Goal: Task Accomplishment & Management: Manage account settings

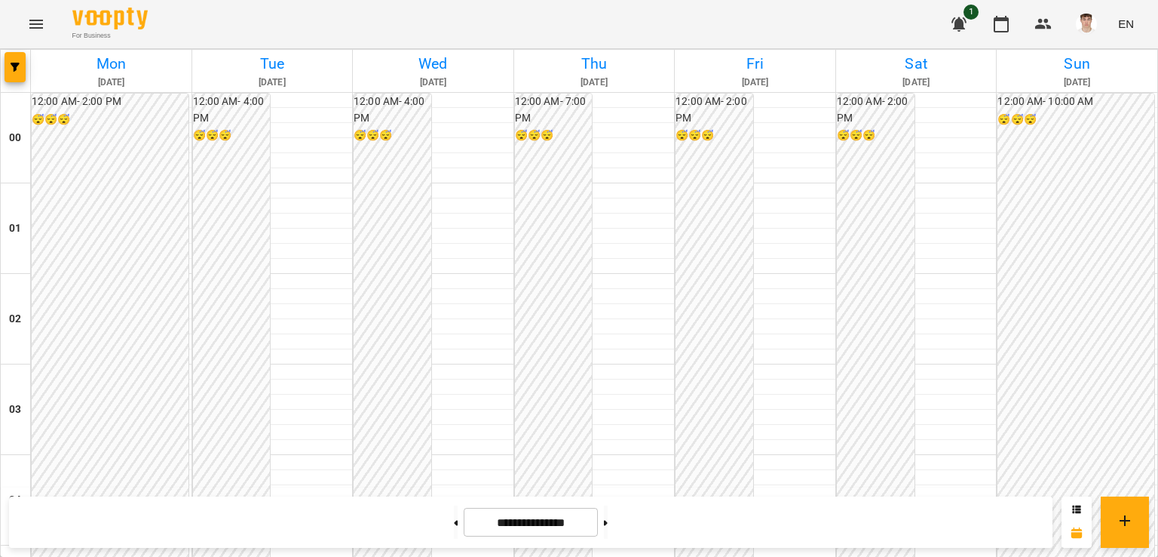
scroll to position [905, 0]
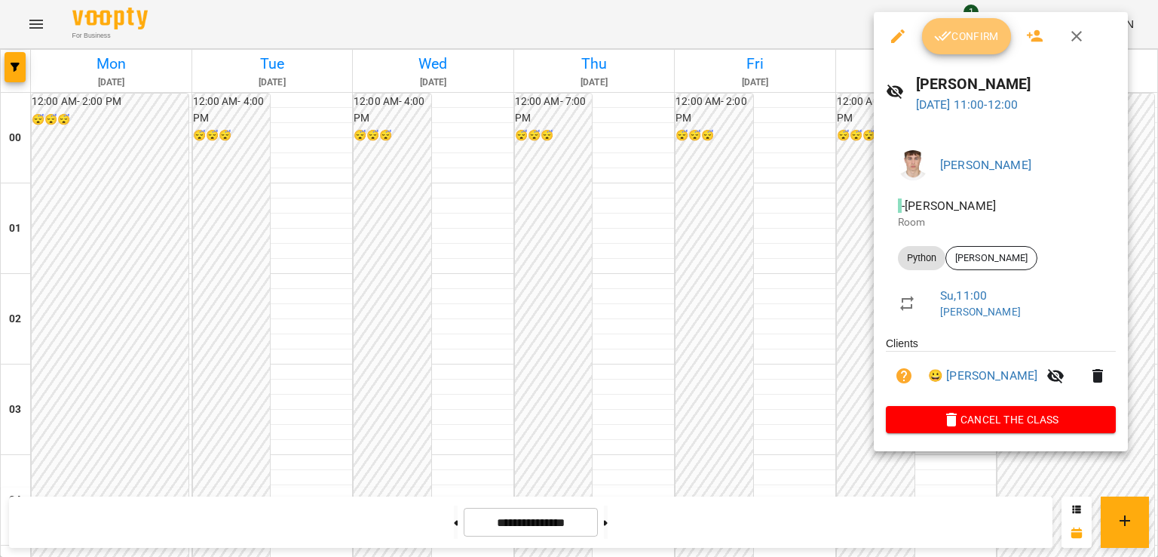
click at [960, 38] on span "Confirm" at bounding box center [966, 36] width 65 height 18
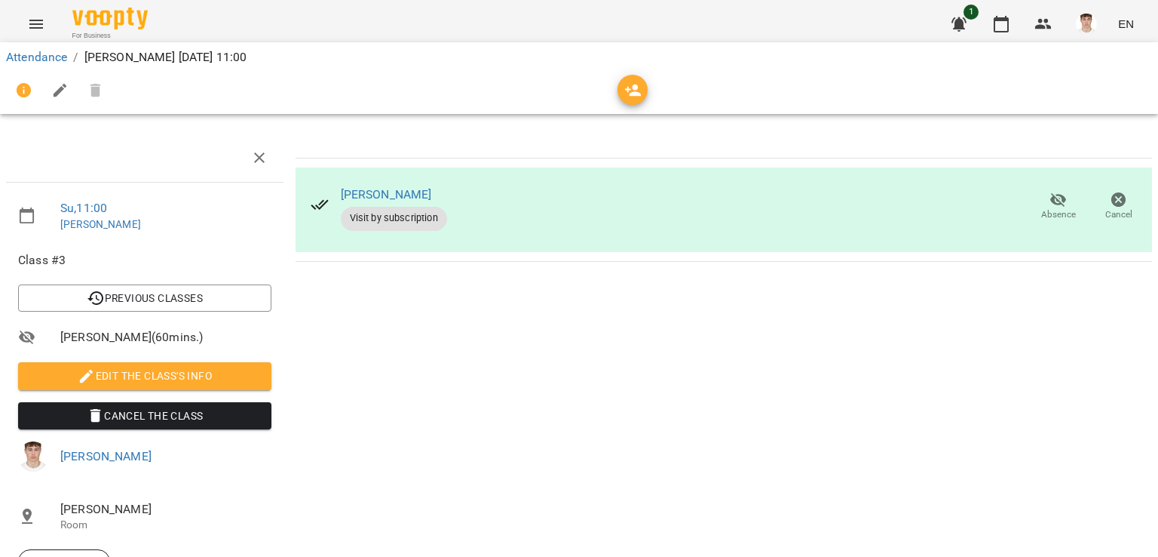
click at [140, 371] on span "Edit the class's Info" at bounding box center [144, 376] width 229 height 18
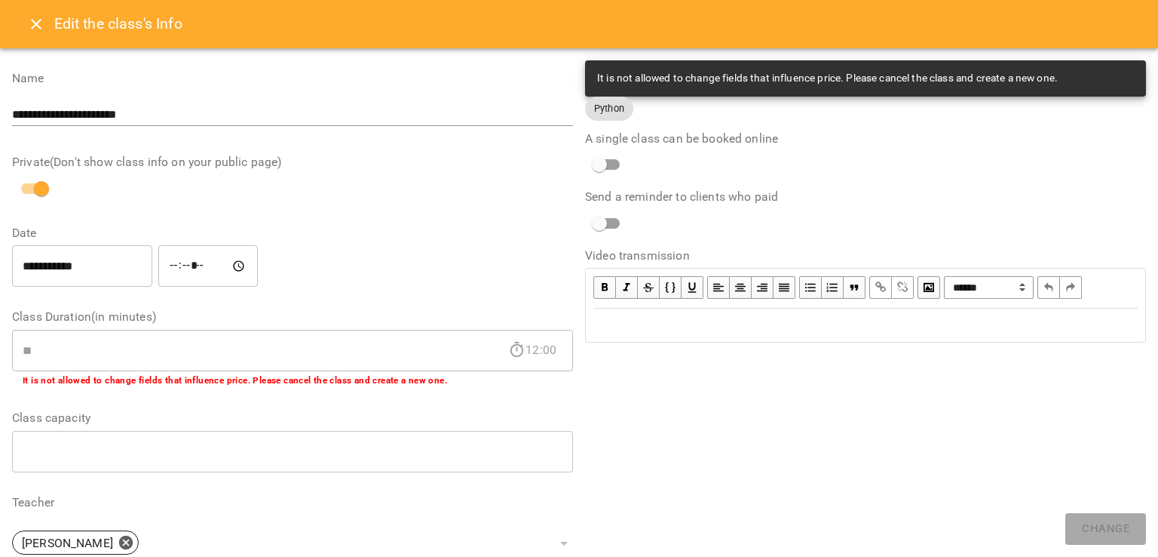
scroll to position [368, 0]
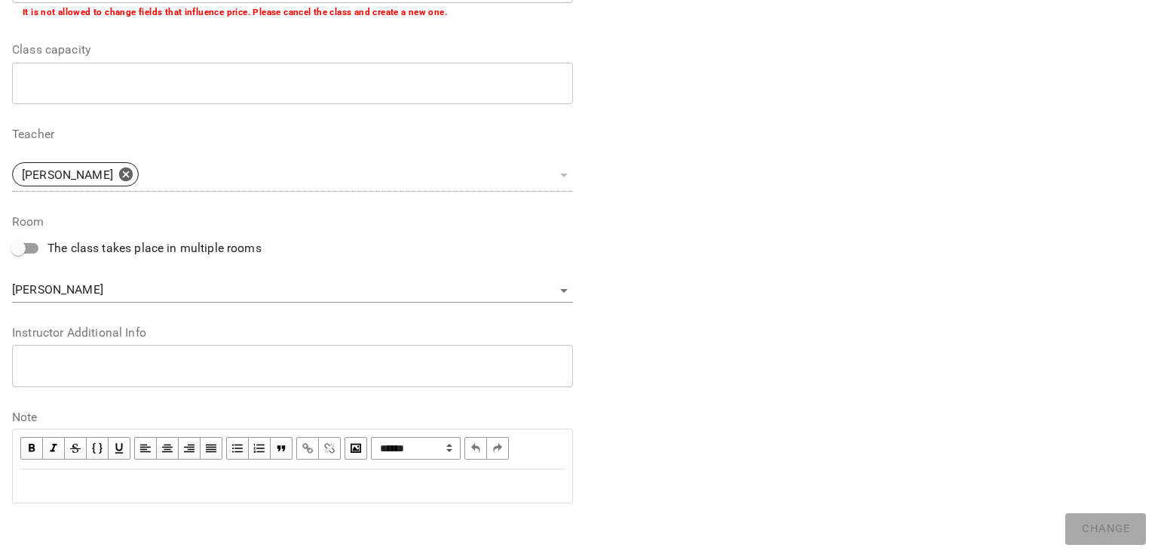
click at [91, 366] on textarea at bounding box center [293, 365] width 540 height 14
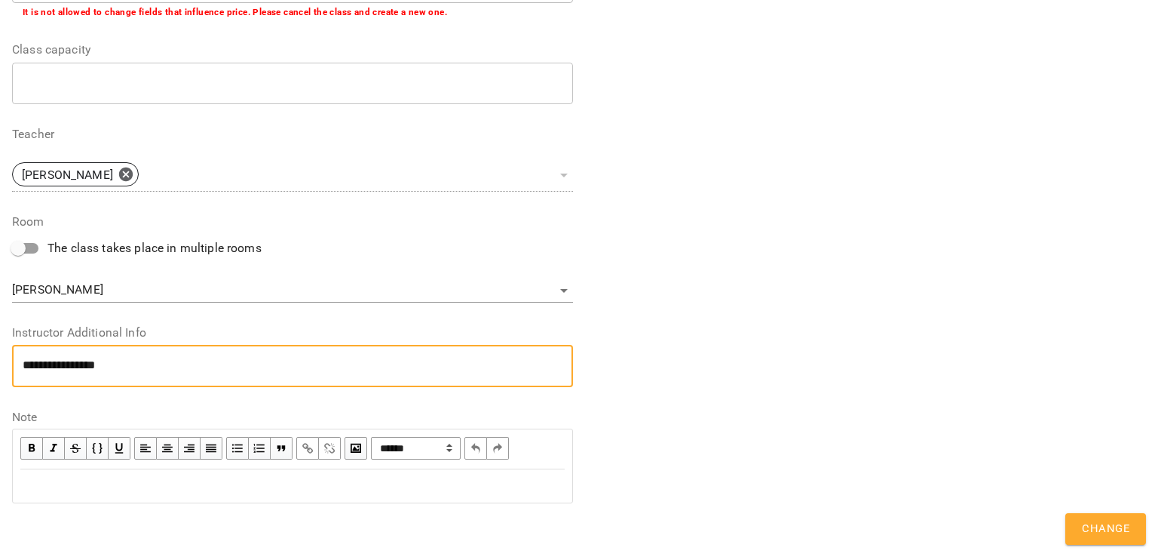
scroll to position [0, 0]
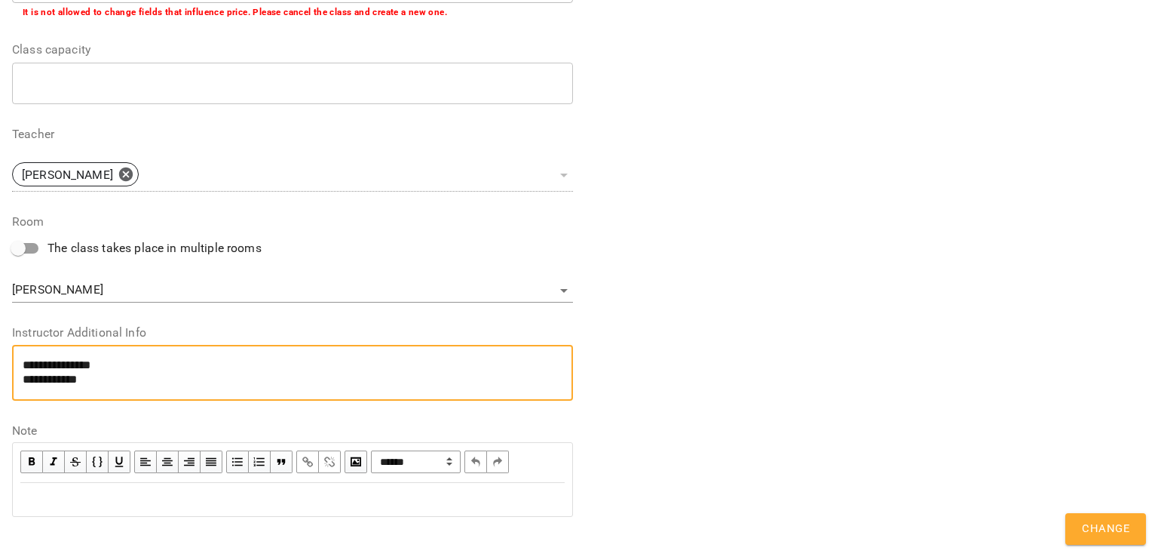
type textarea "**********"
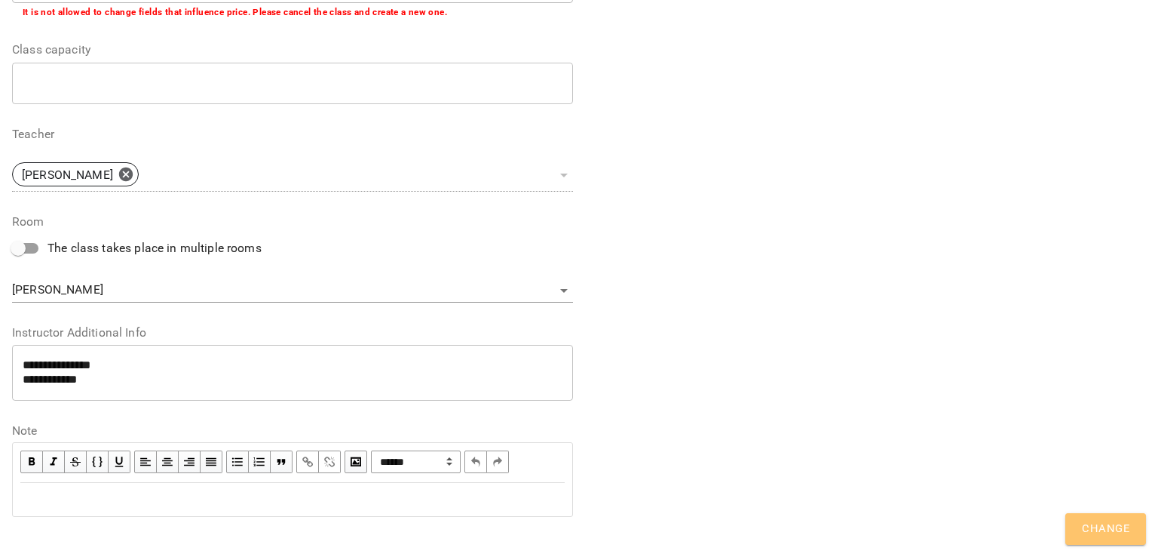
click at [1078, 532] on button "Change" at bounding box center [1106, 529] width 81 height 32
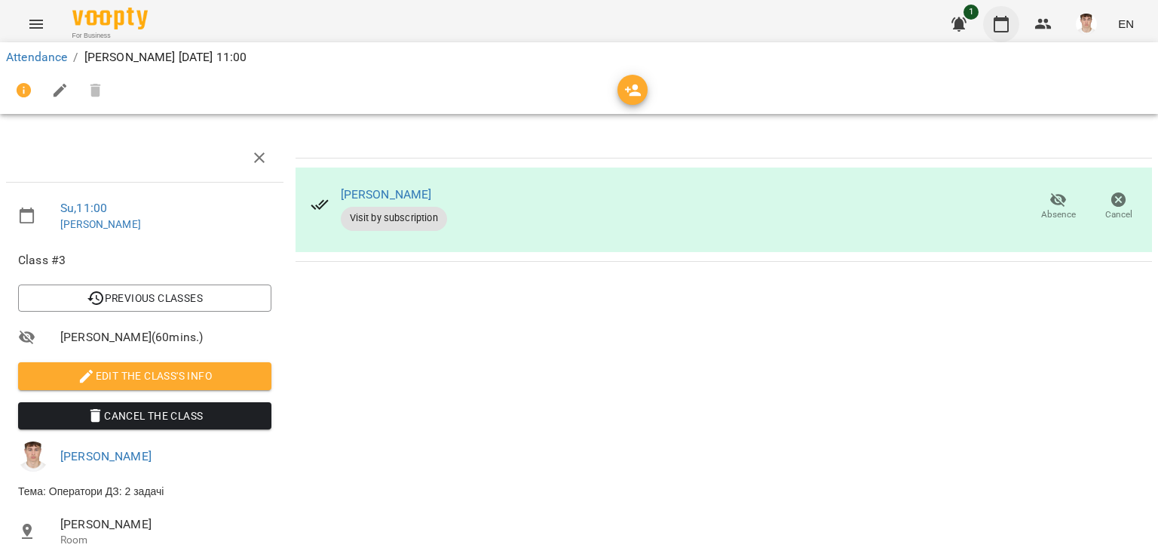
click at [1007, 20] on icon "button" at bounding box center [1001, 24] width 15 height 17
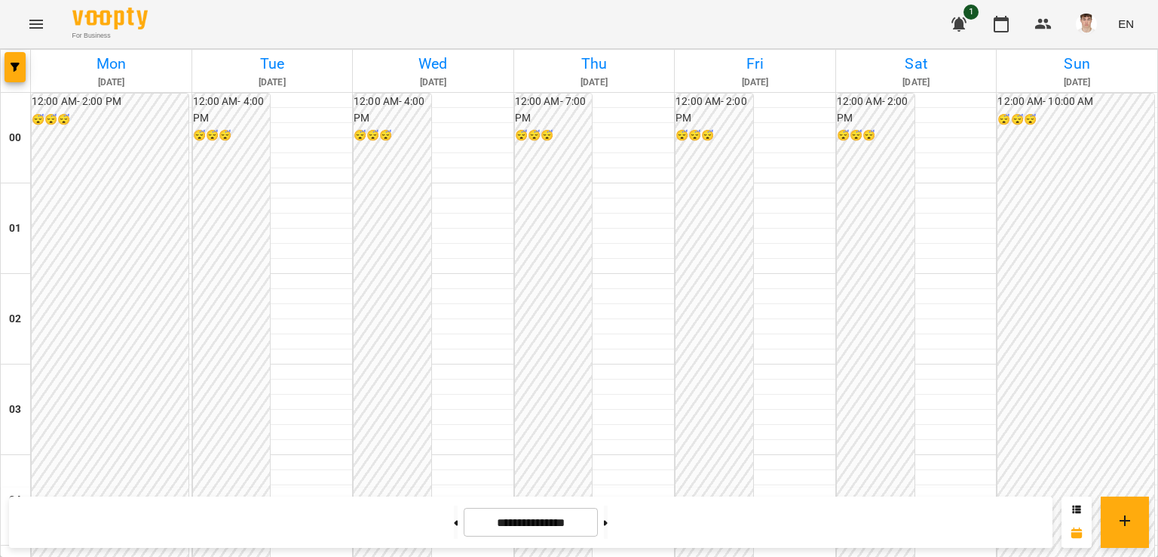
scroll to position [1056, 0]
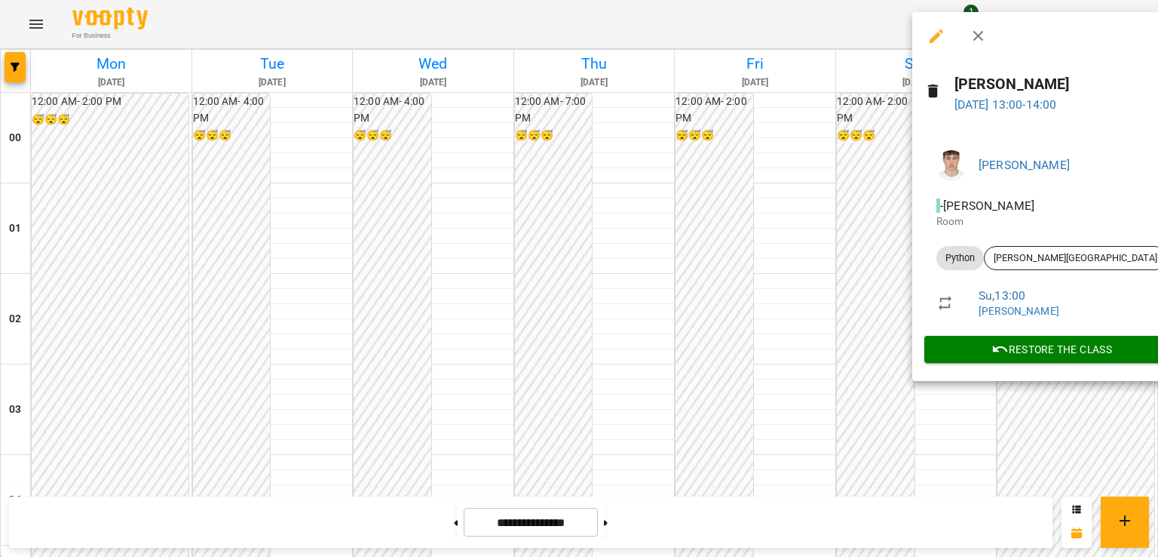
click at [827, 218] on div at bounding box center [579, 278] width 1158 height 557
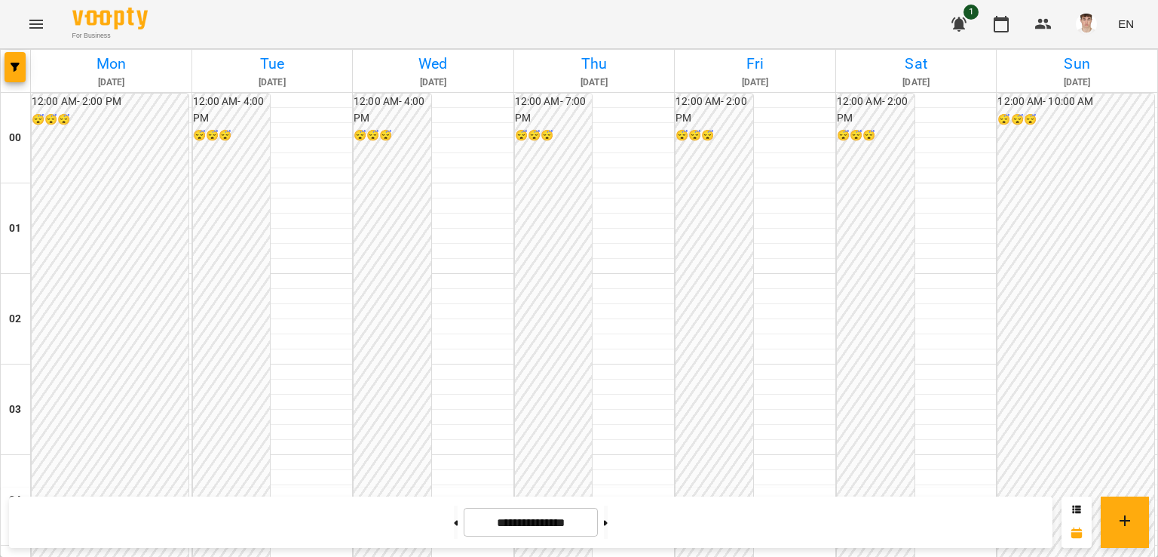
scroll to position [1207, 0]
click at [608, 528] on button at bounding box center [606, 521] width 4 height 33
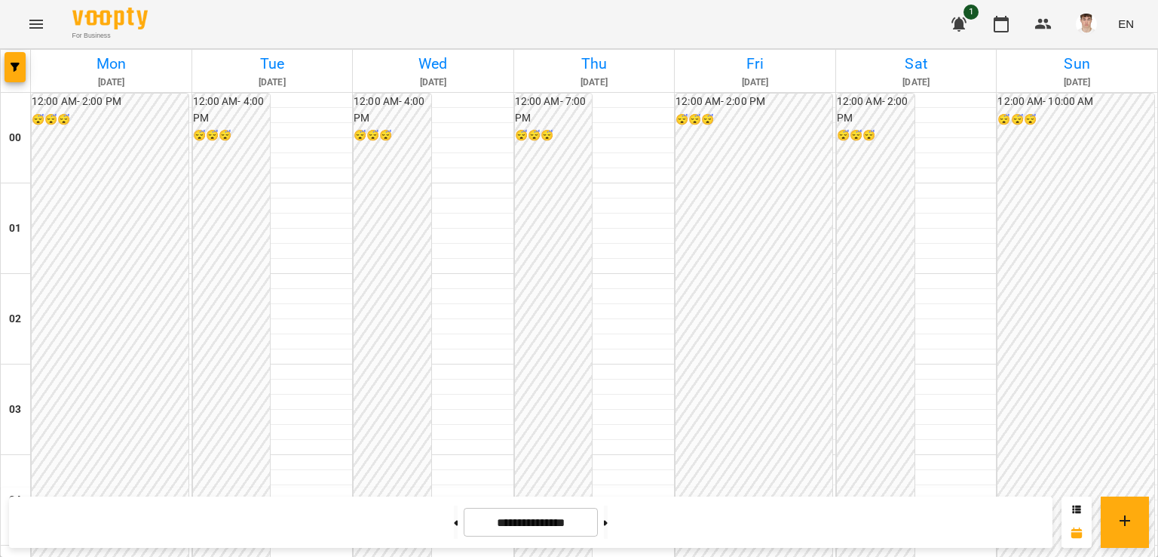
scroll to position [980, 0]
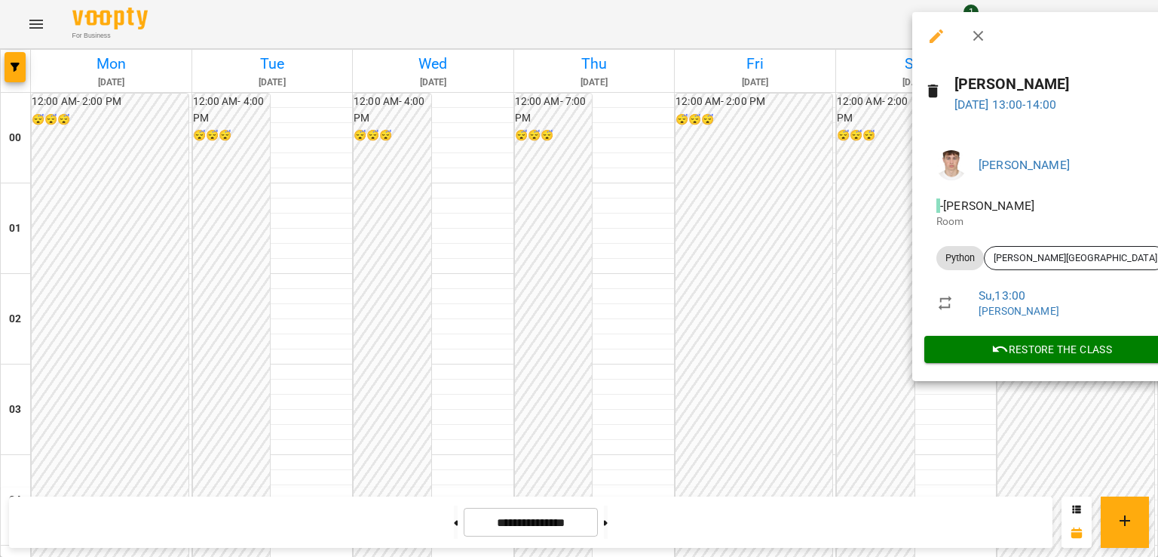
drag, startPoint x: 777, startPoint y: 272, endPoint x: 787, endPoint y: 281, distance: 14.4
click at [778, 272] on div at bounding box center [579, 278] width 1158 height 557
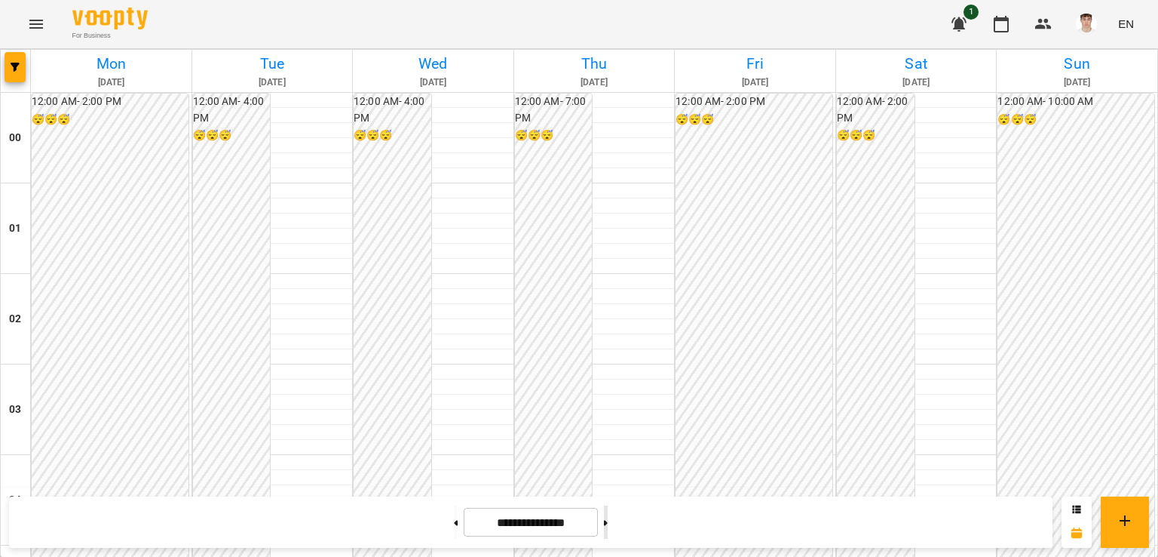
click at [608, 521] on button at bounding box center [606, 521] width 4 height 33
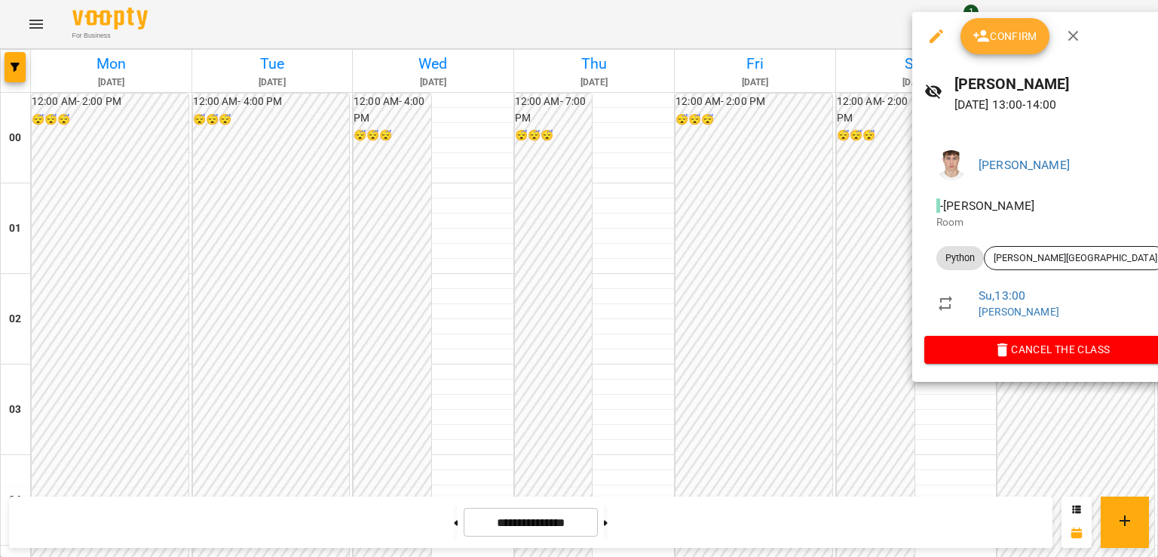
click at [764, 266] on div at bounding box center [579, 278] width 1158 height 557
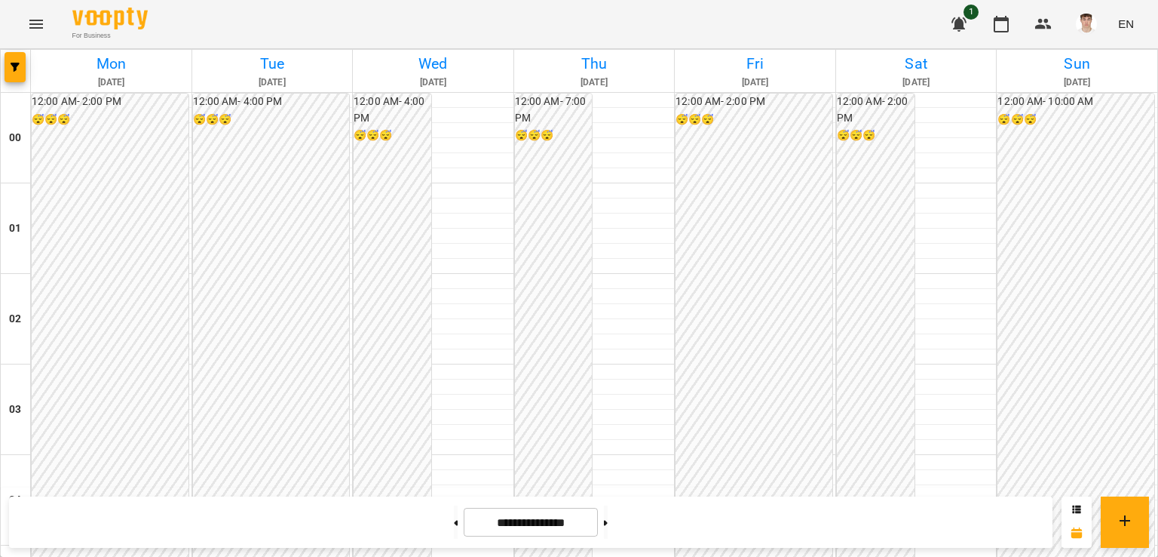
scroll to position [1358, 0]
click at [454, 517] on button at bounding box center [456, 521] width 4 height 33
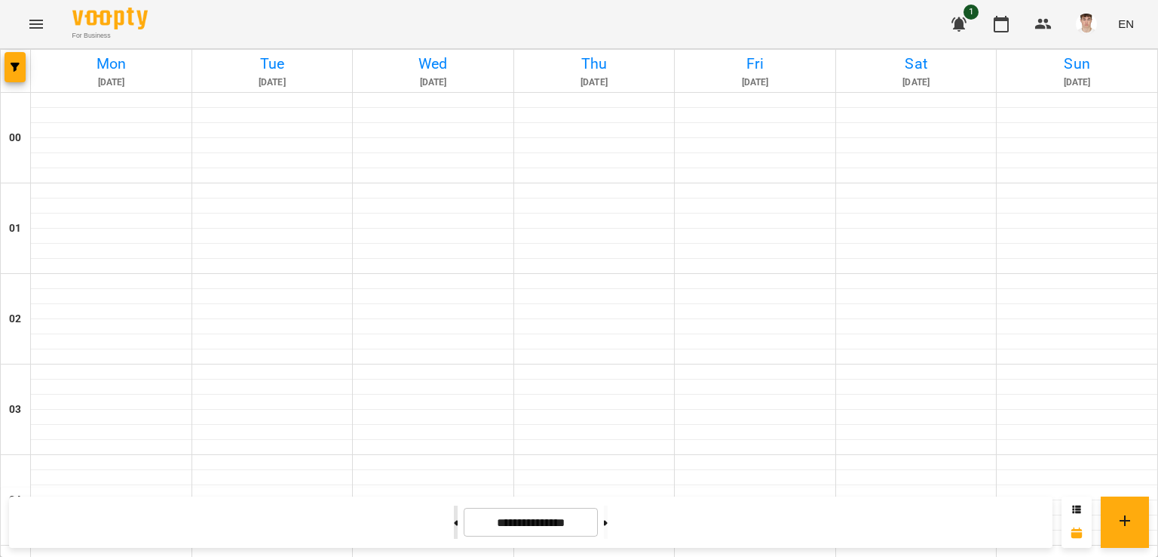
click at [454, 517] on button at bounding box center [456, 521] width 4 height 33
type input "**********"
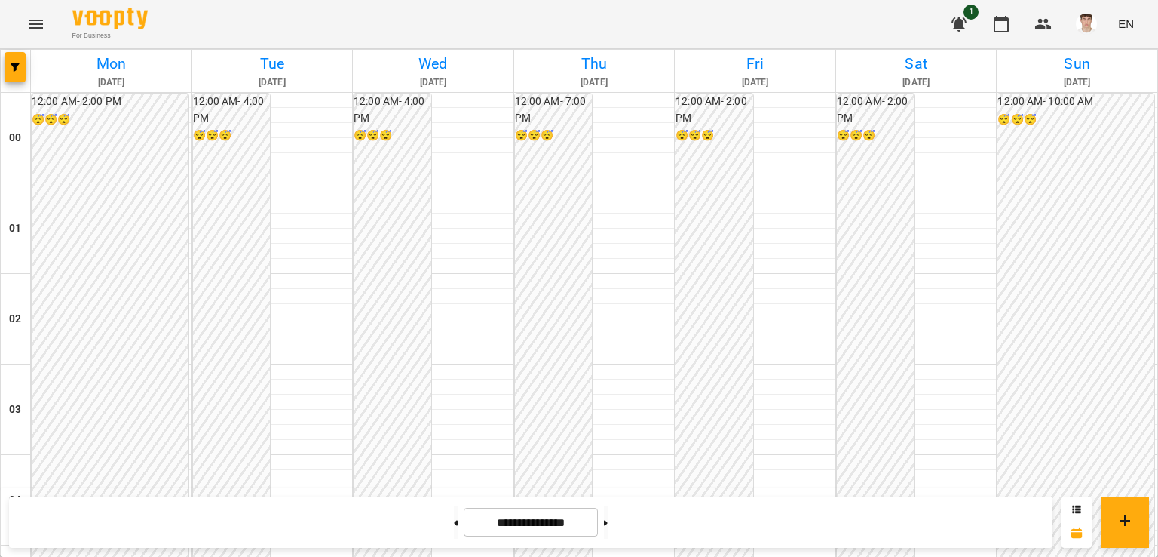
scroll to position [980, 0]
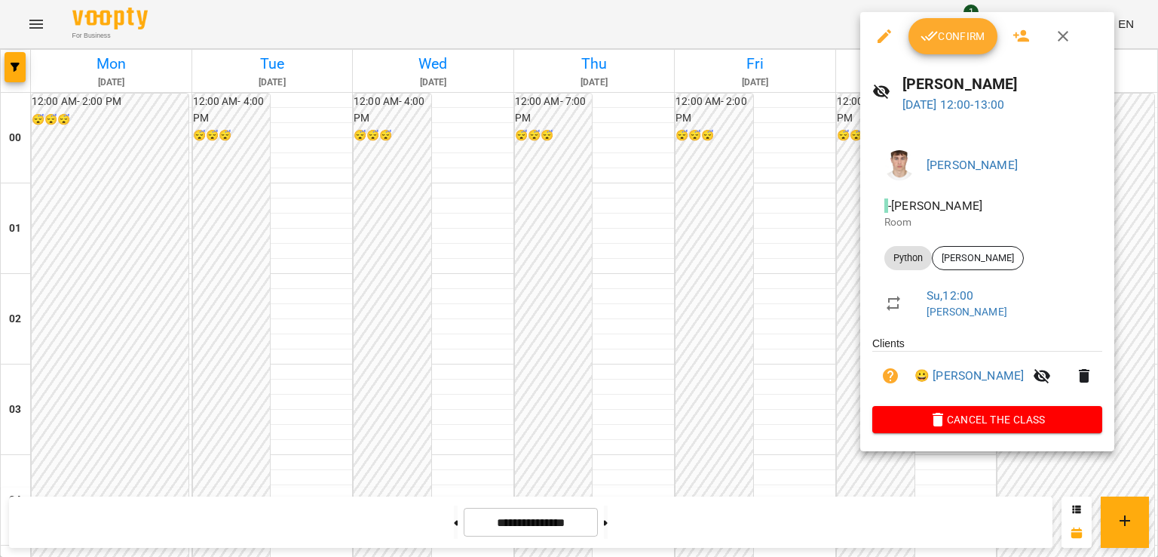
click at [946, 45] on button "Confirm" at bounding box center [953, 36] width 89 height 36
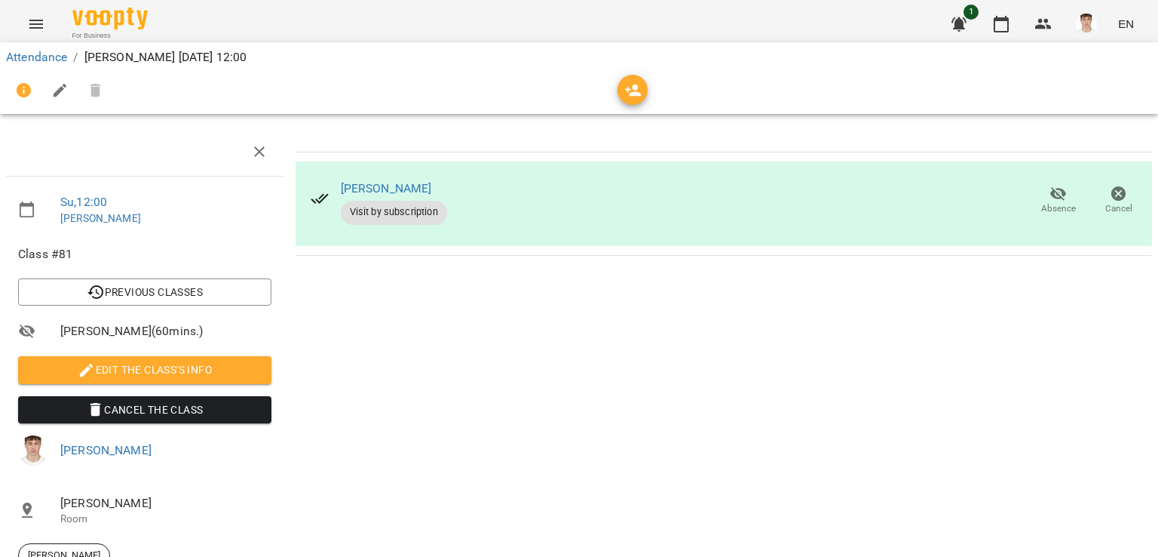
scroll to position [124, 0]
click at [214, 361] on span "Edit the class's Info" at bounding box center [144, 370] width 229 height 18
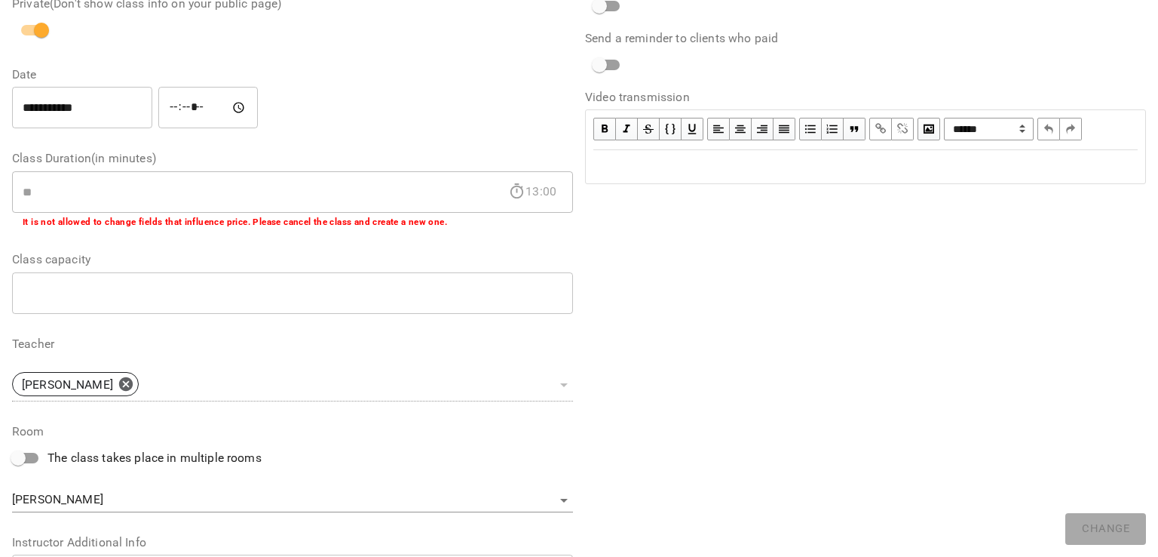
scroll to position [368, 0]
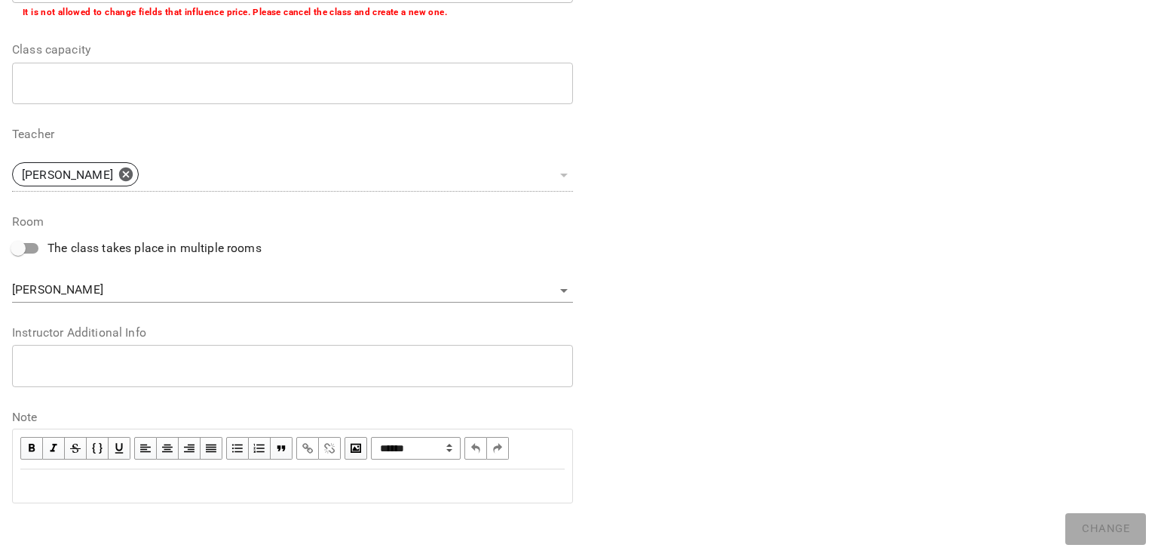
click at [189, 367] on textarea at bounding box center [293, 365] width 540 height 14
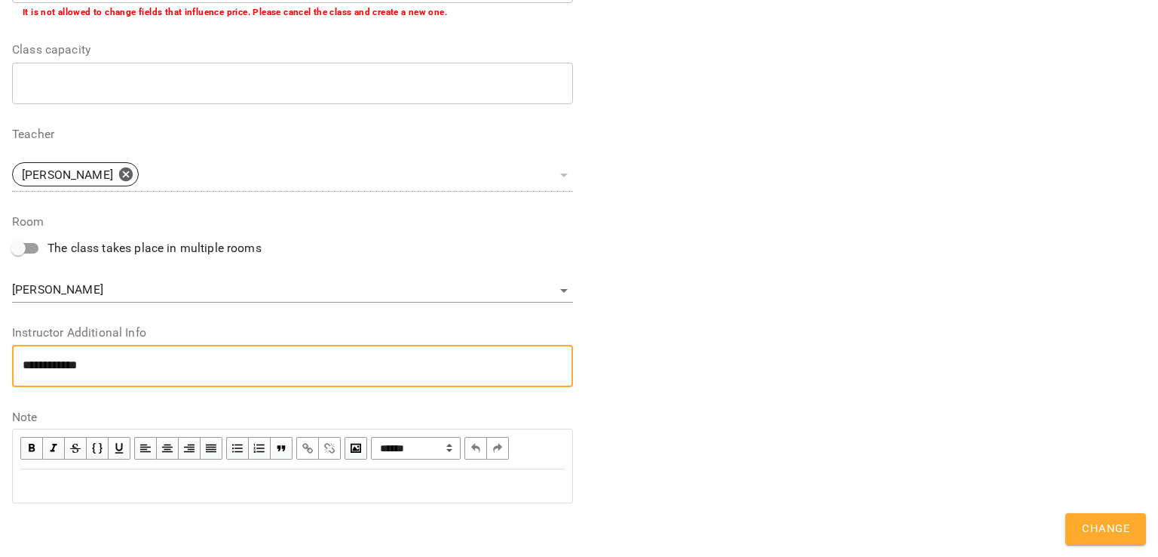
scroll to position [0, 0]
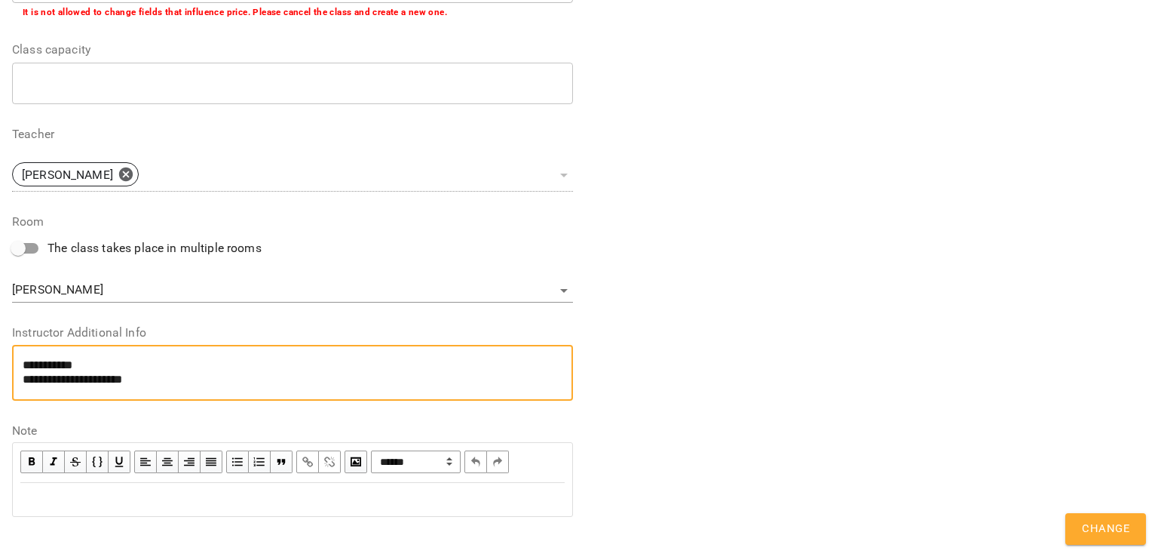
type textarea "**********"
click at [1082, 535] on button "Change" at bounding box center [1106, 529] width 81 height 32
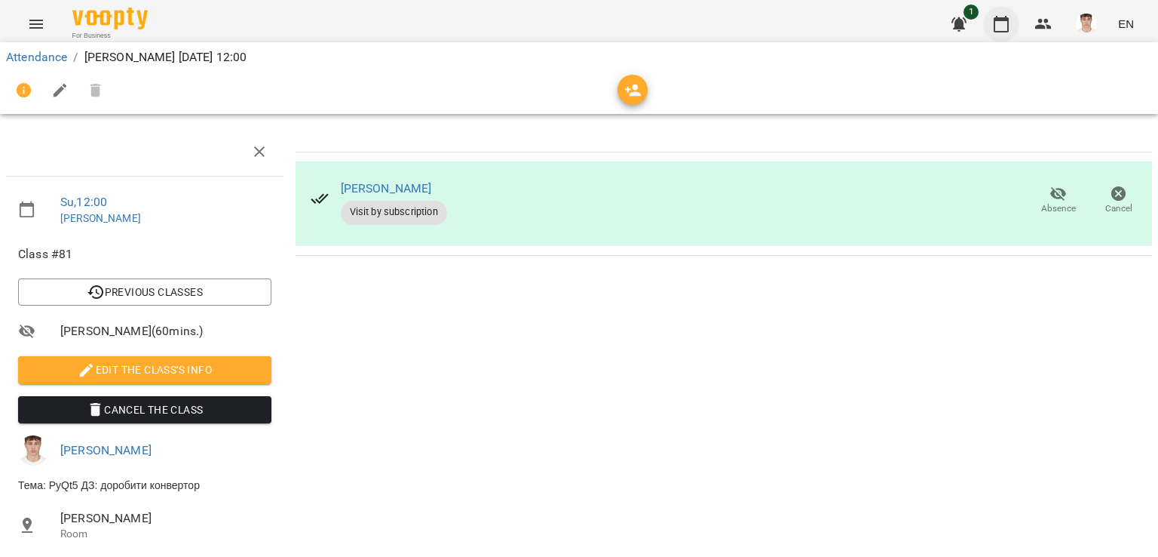
click at [1007, 26] on icon "button" at bounding box center [1002, 24] width 18 height 18
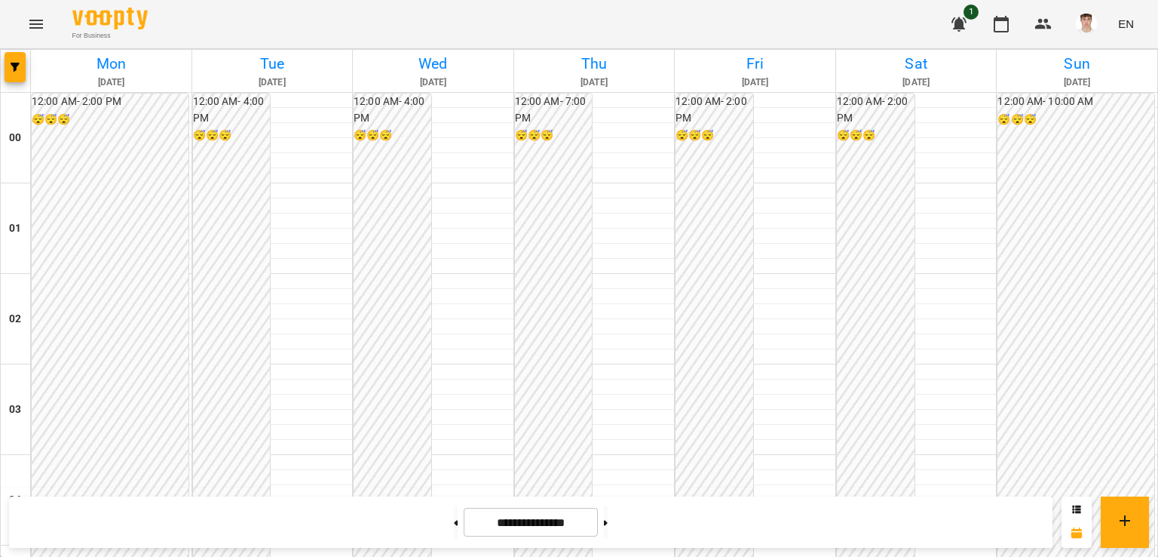
scroll to position [1358, 0]
click at [608, 520] on button at bounding box center [606, 521] width 4 height 33
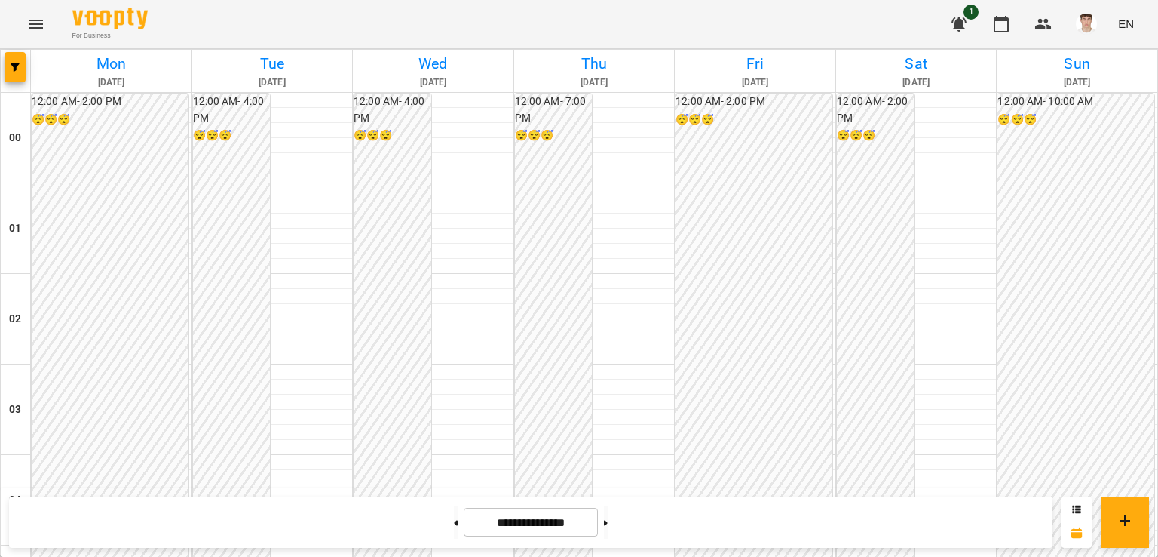
scroll to position [1776, 0]
click at [454, 527] on button at bounding box center [456, 521] width 4 height 33
type input "**********"
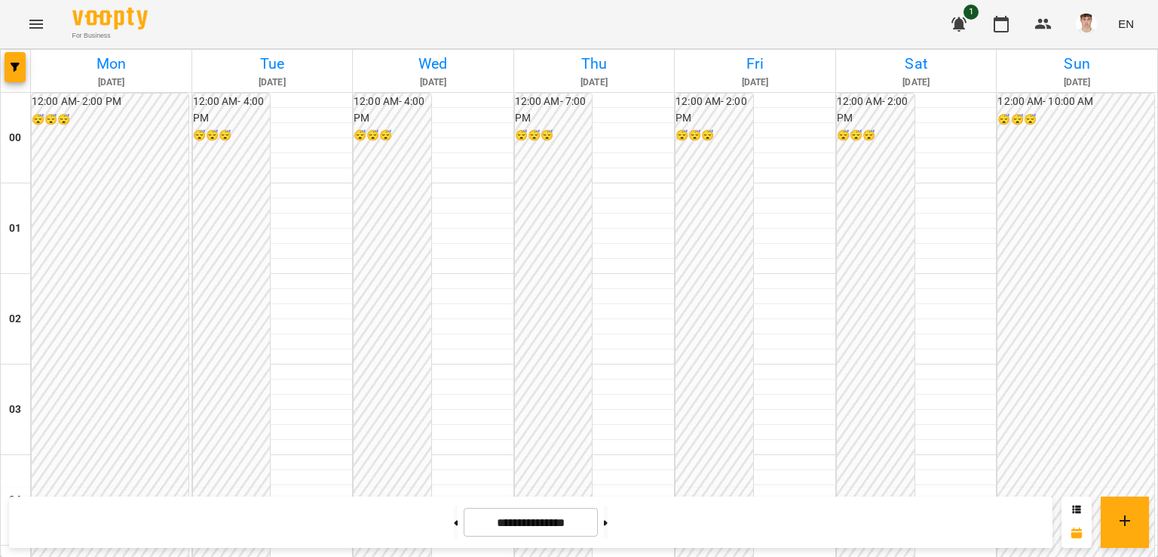
scroll to position [1399, 0]
